Goal: Transaction & Acquisition: Purchase product/service

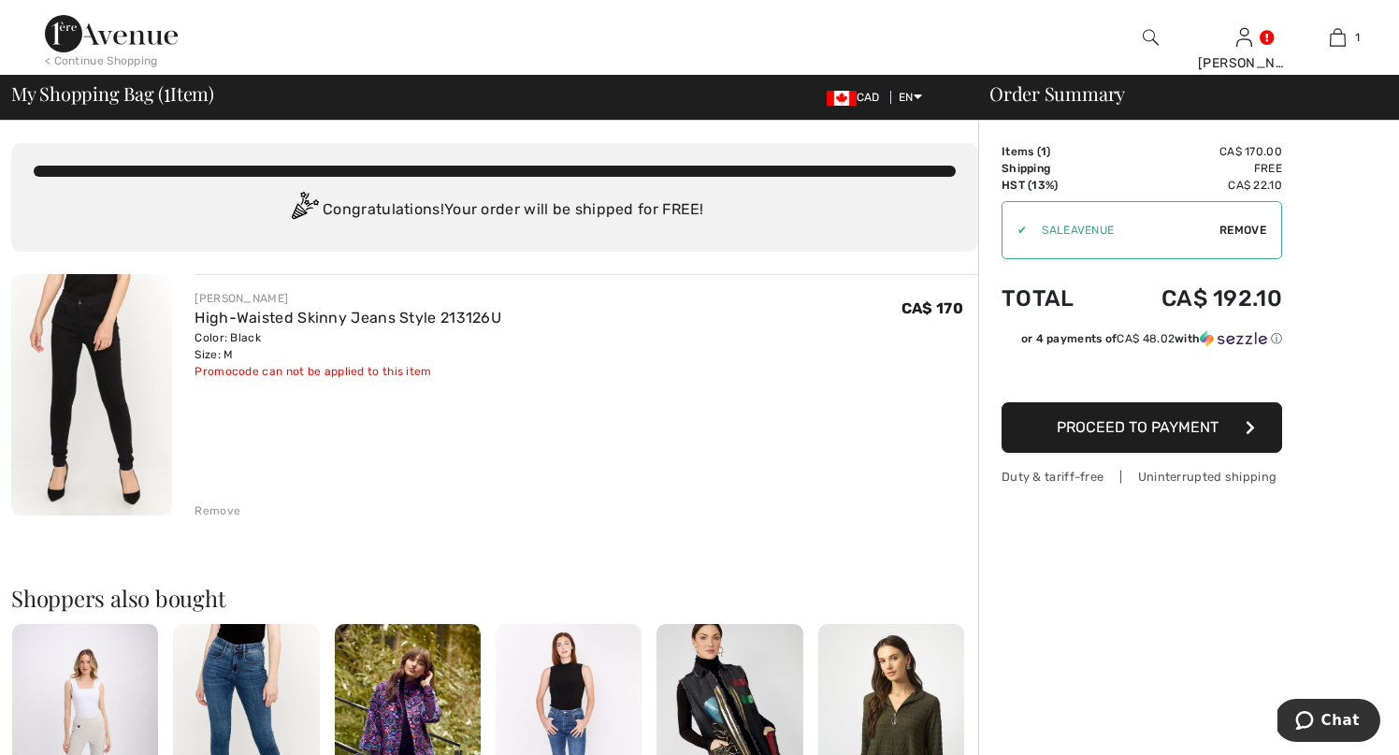
click at [219, 510] on div "Remove" at bounding box center [217, 510] width 46 height 17
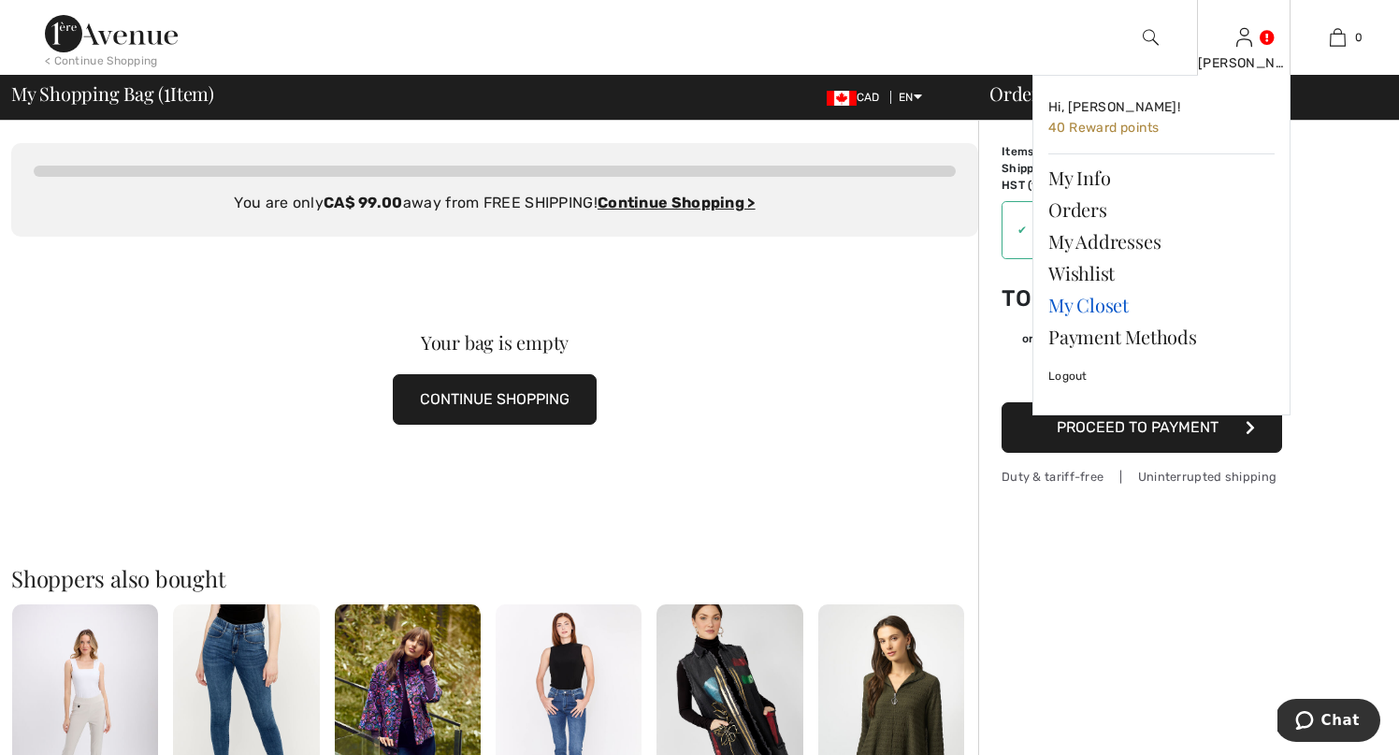
click at [1074, 303] on link "My Closet" at bounding box center [1161, 305] width 226 height 32
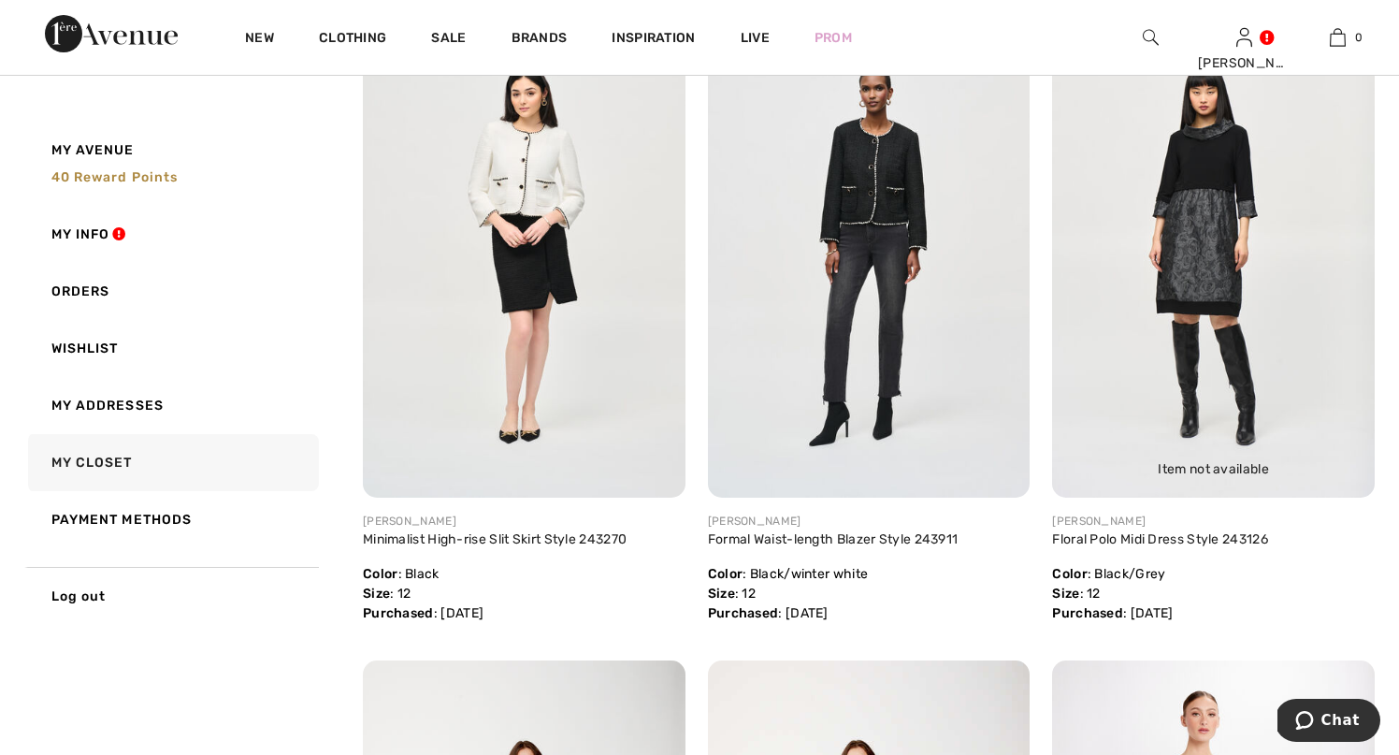
scroll to position [3681, 0]
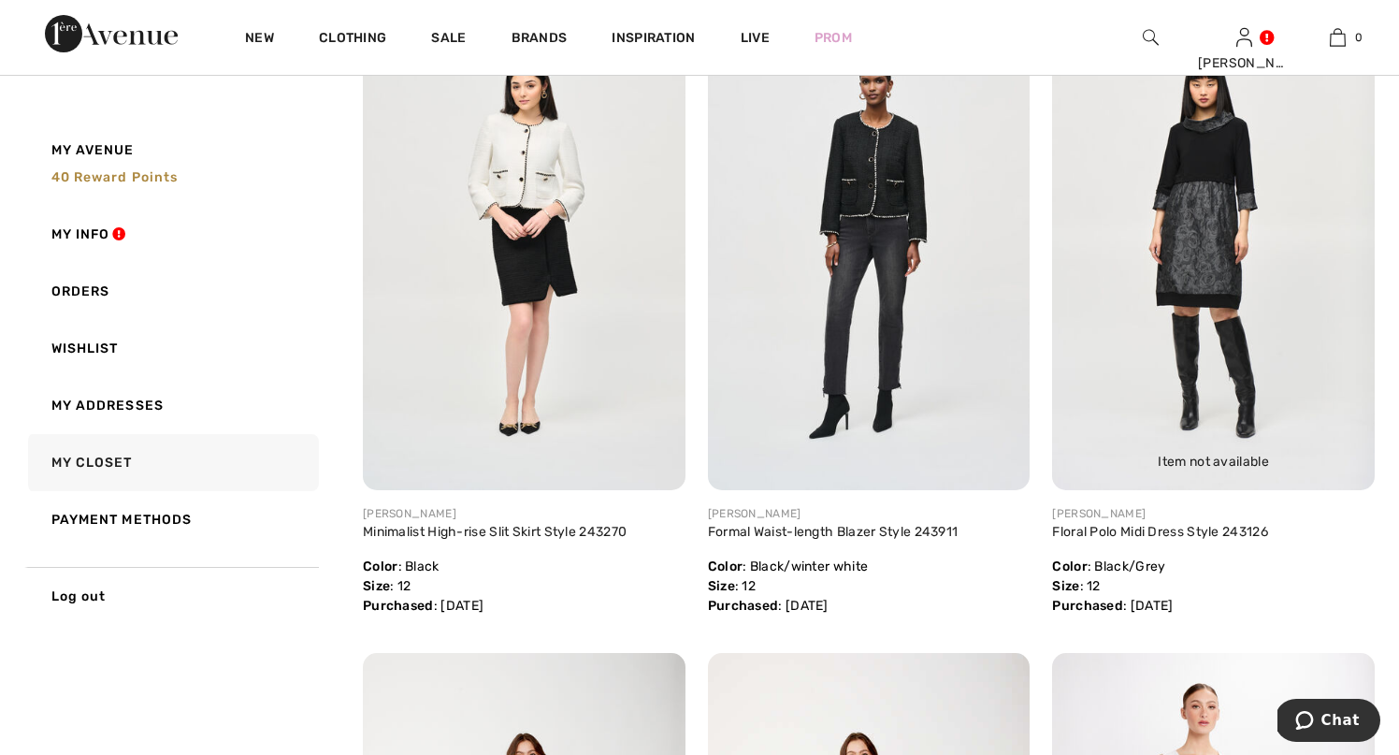
click at [1199, 282] on img at bounding box center [1213, 248] width 323 height 482
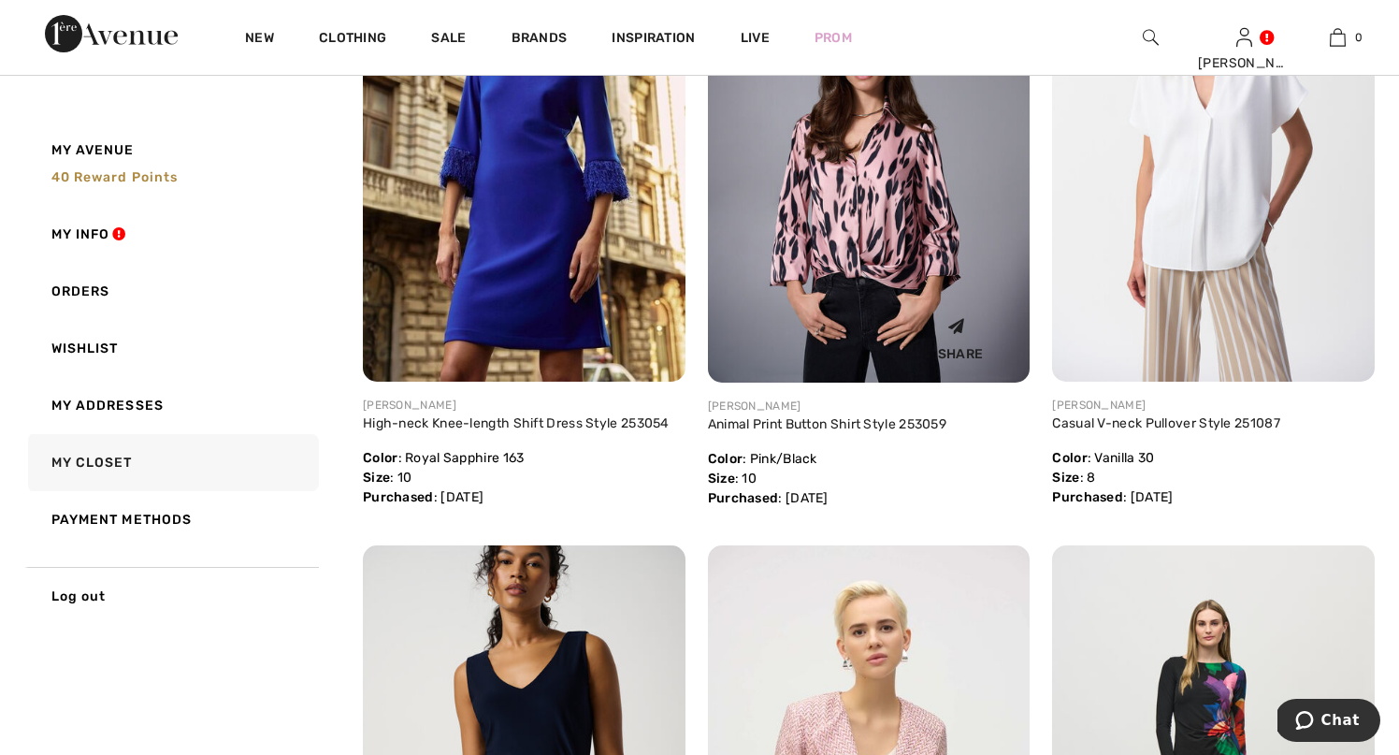
scroll to position [1830, 0]
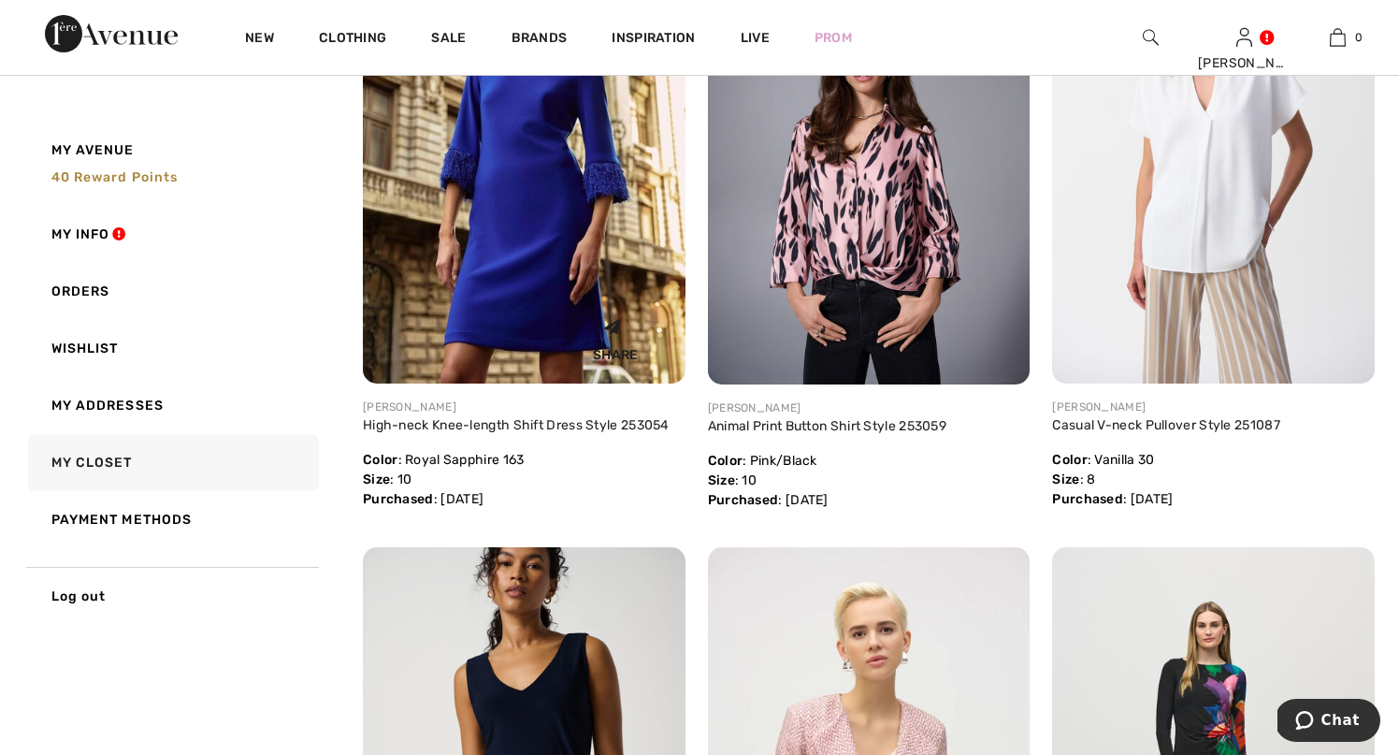
click at [532, 201] on img at bounding box center [524, 142] width 323 height 482
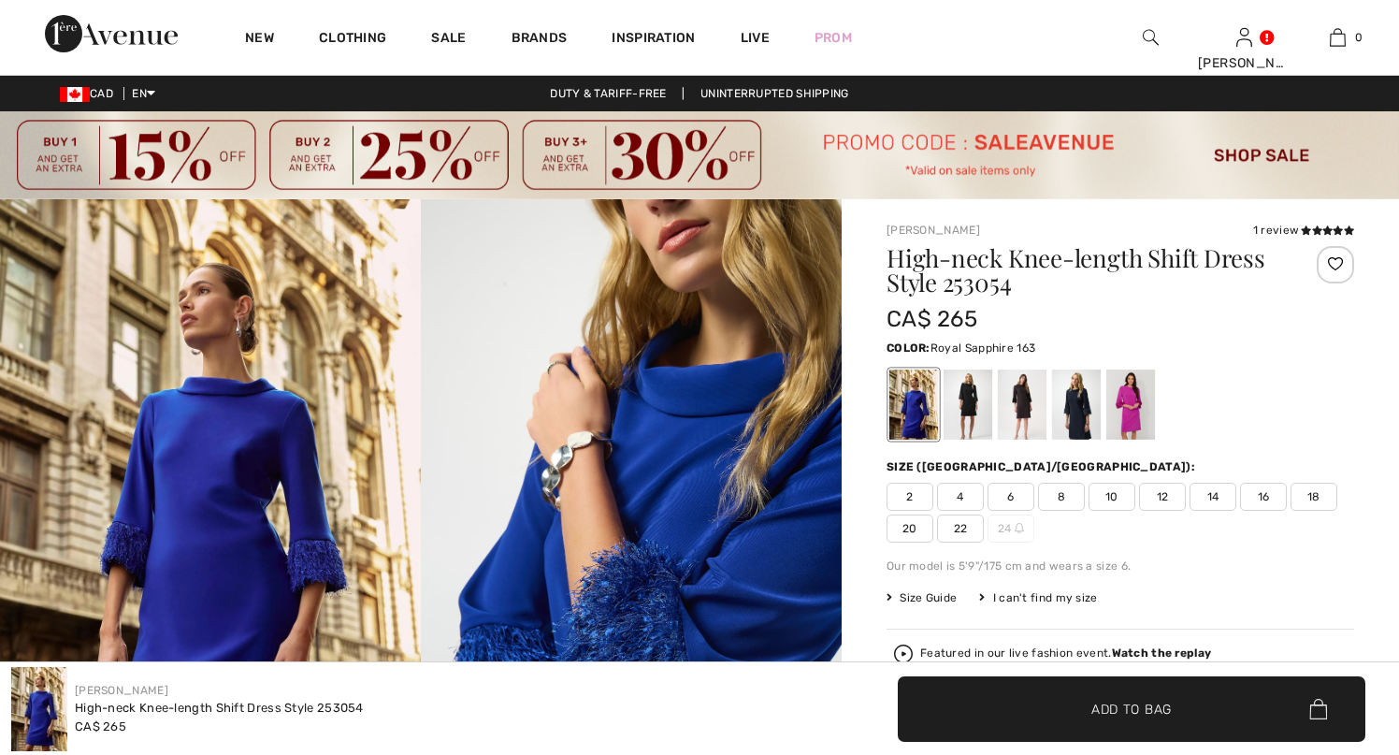
checkbox input "true"
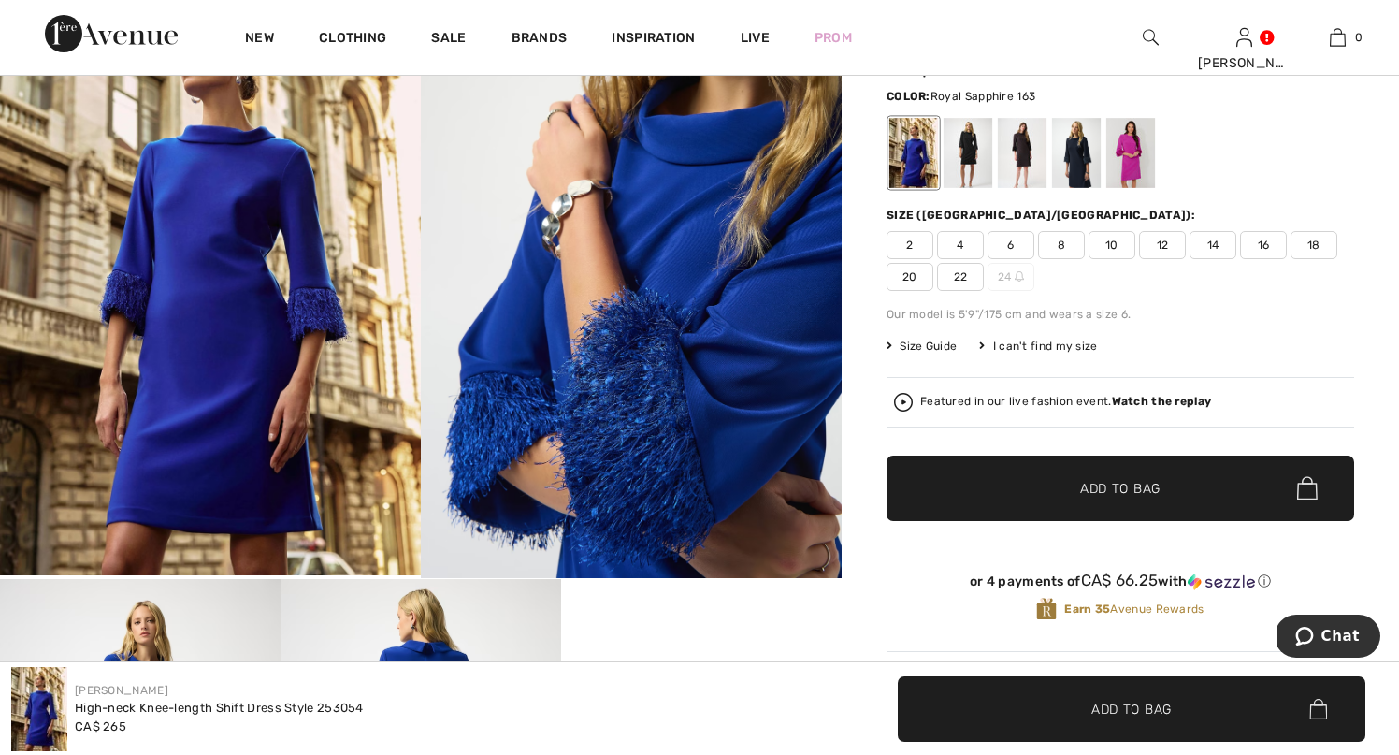
scroll to position [279, 0]
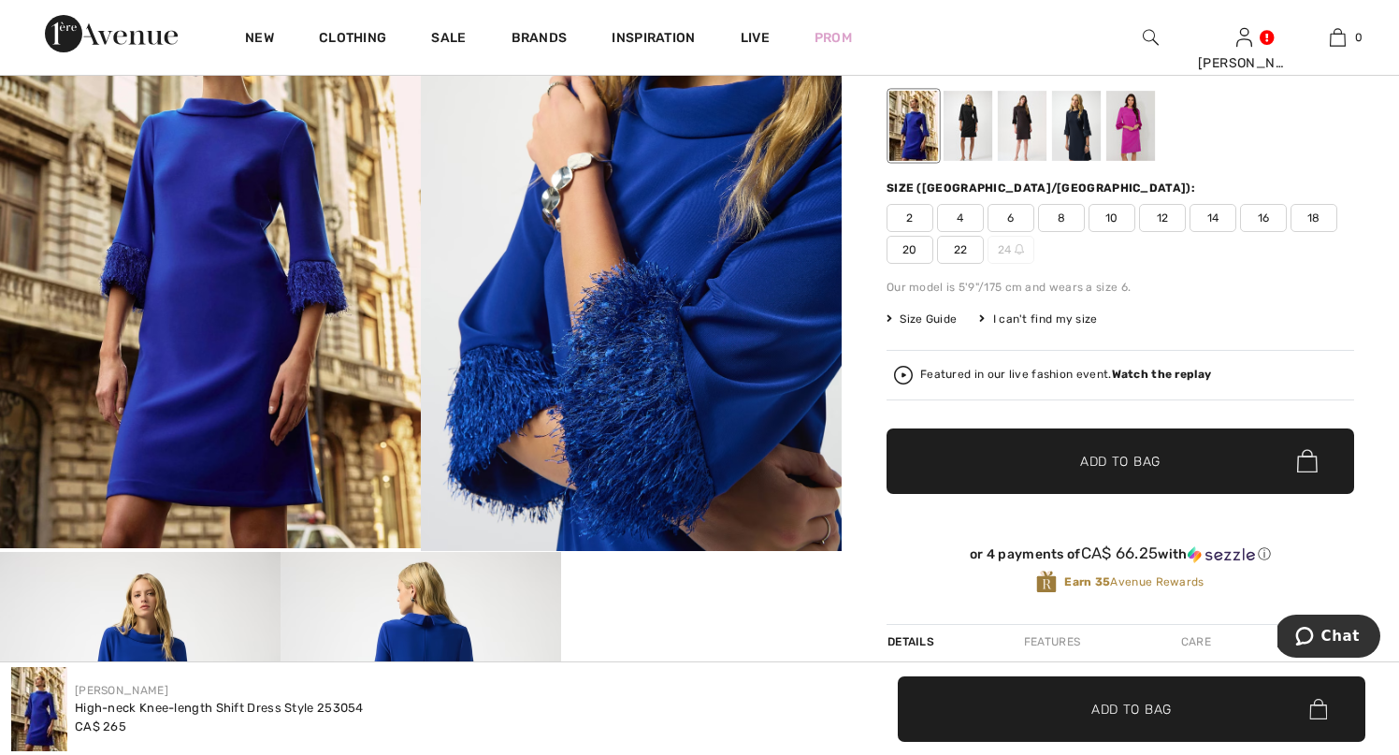
click at [981, 374] on div "Featured in our live fashion event. Watch the replay" at bounding box center [1065, 374] width 291 height 12
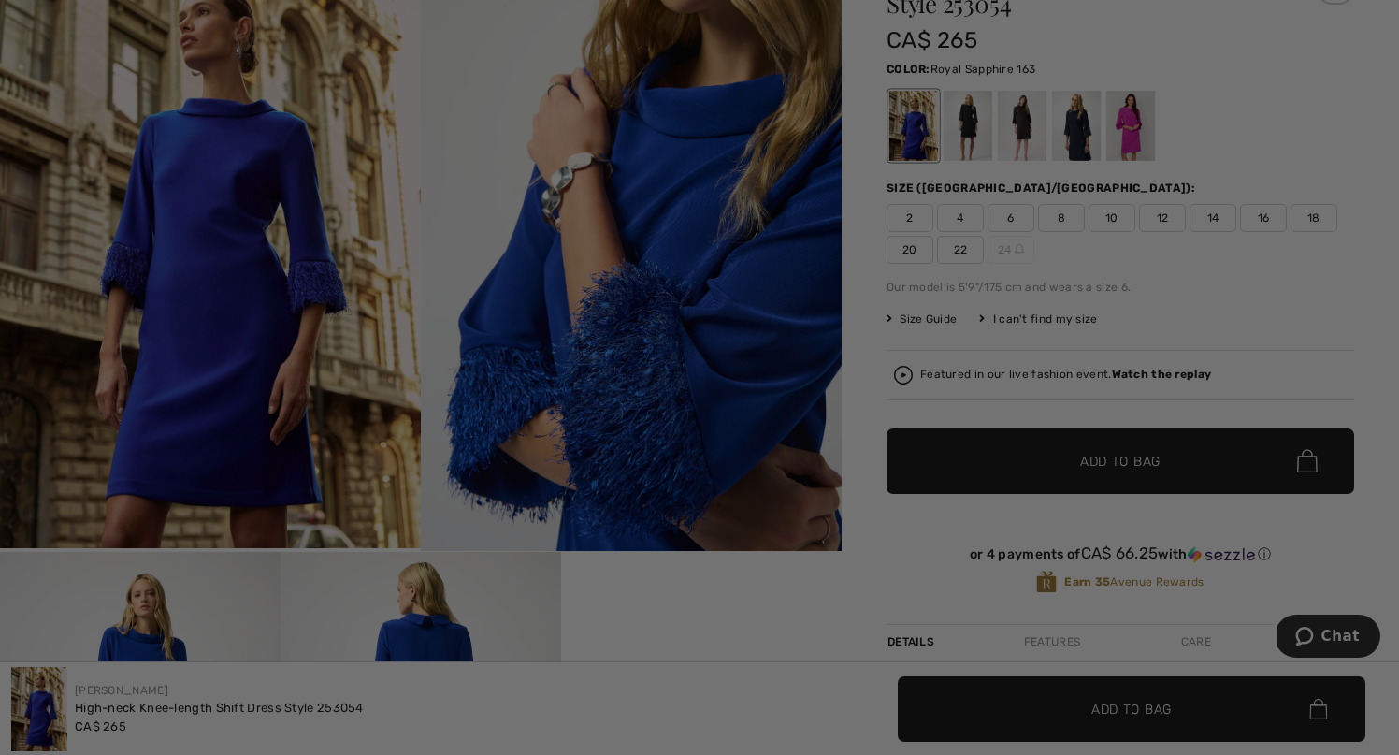
scroll to position [0, 0]
